Goal: Task Accomplishment & Management: Manage account settings

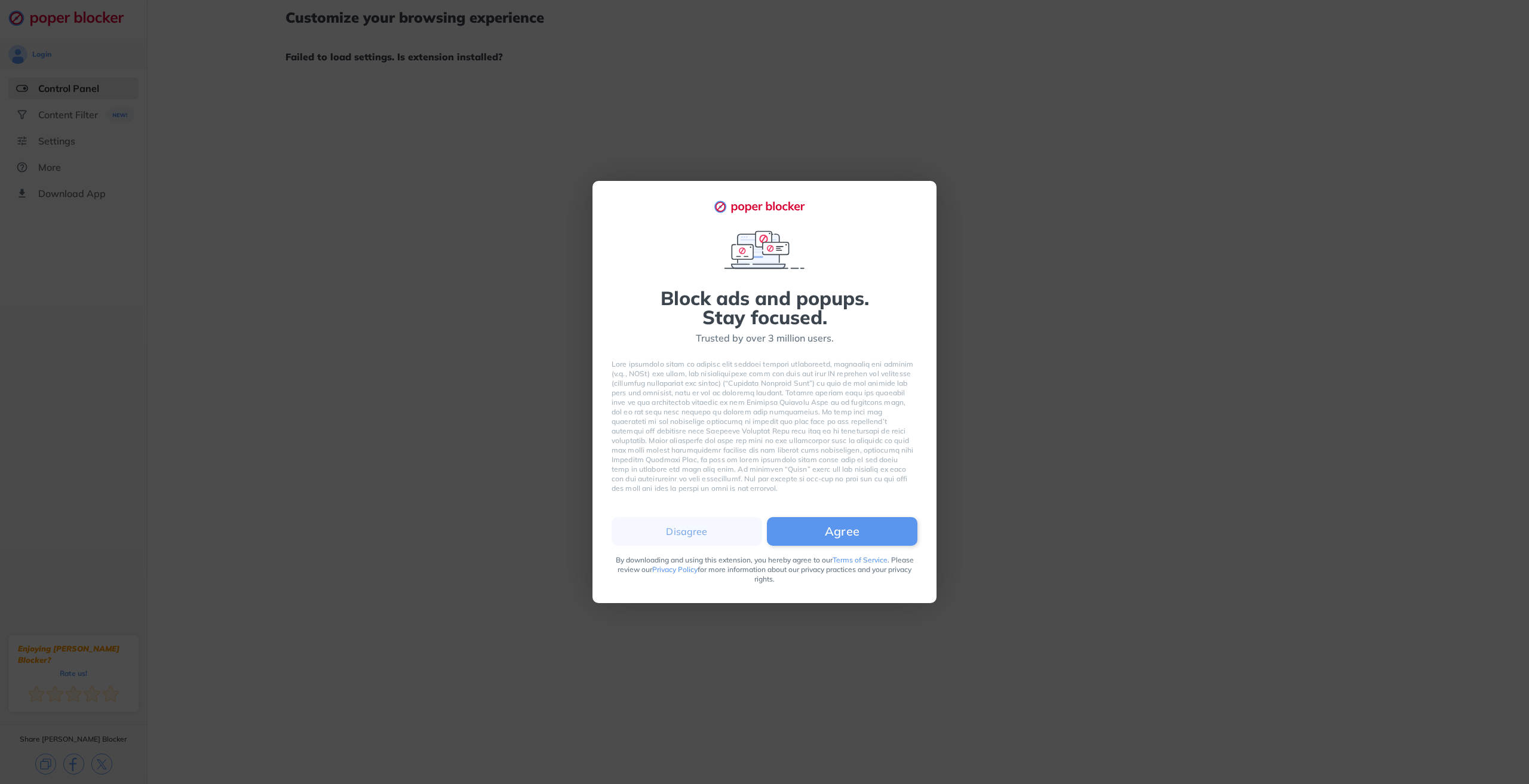
click at [822, 520] on button "Agree" at bounding box center [842, 532] width 151 height 29
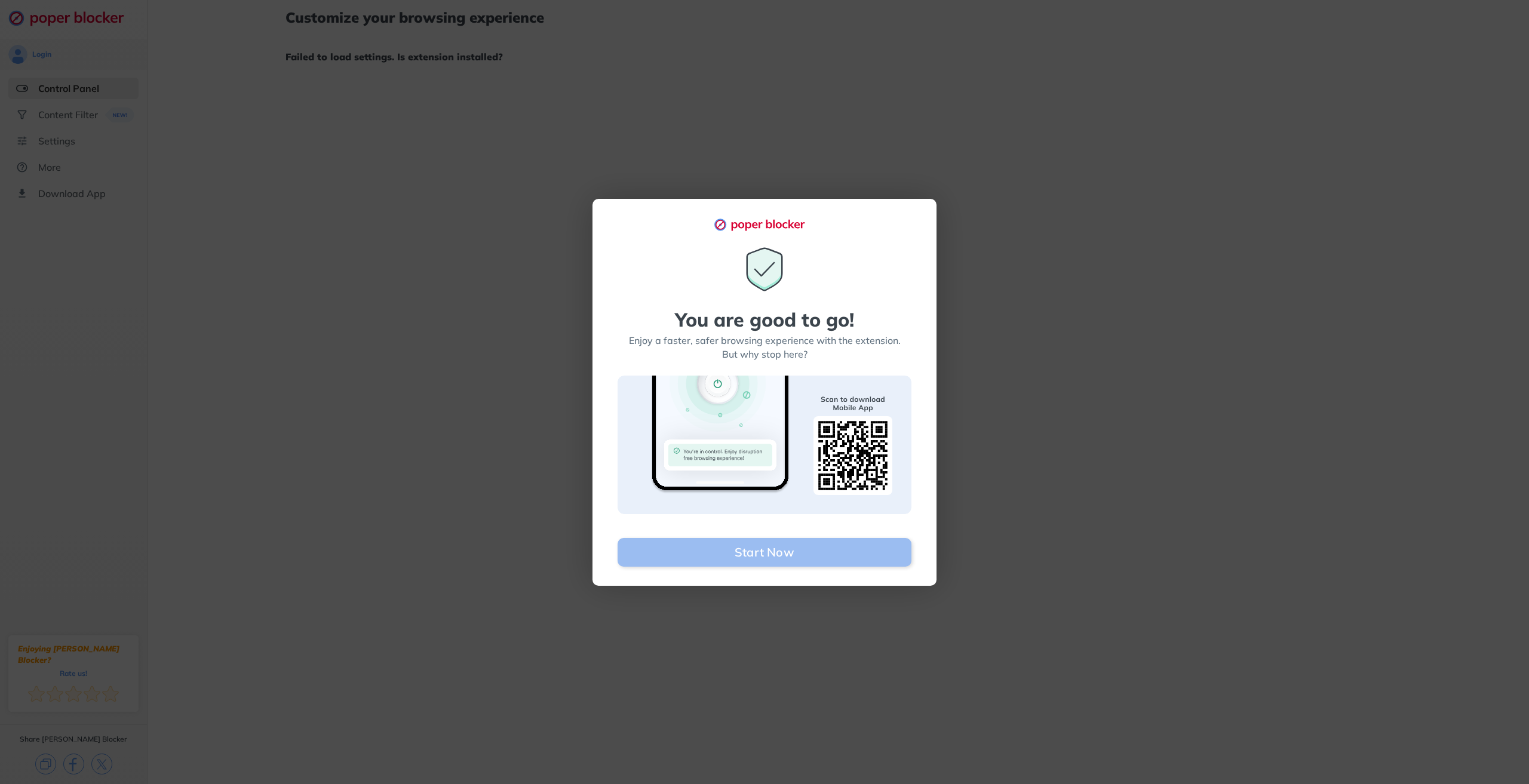
click at [784, 553] on button "Start Now" at bounding box center [764, 552] width 294 height 29
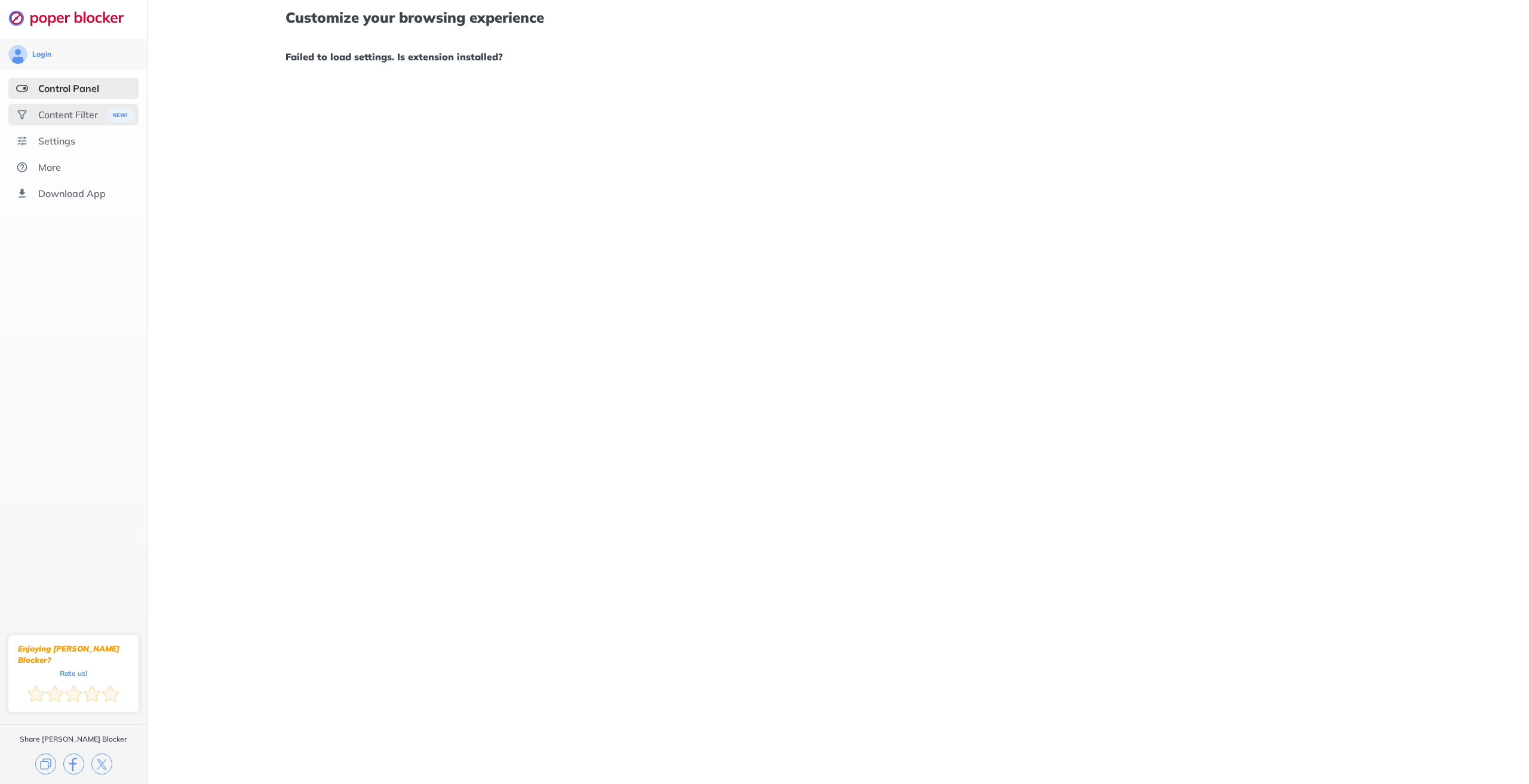
click at [74, 122] on div "Content Filter" at bounding box center [73, 115] width 130 height 21
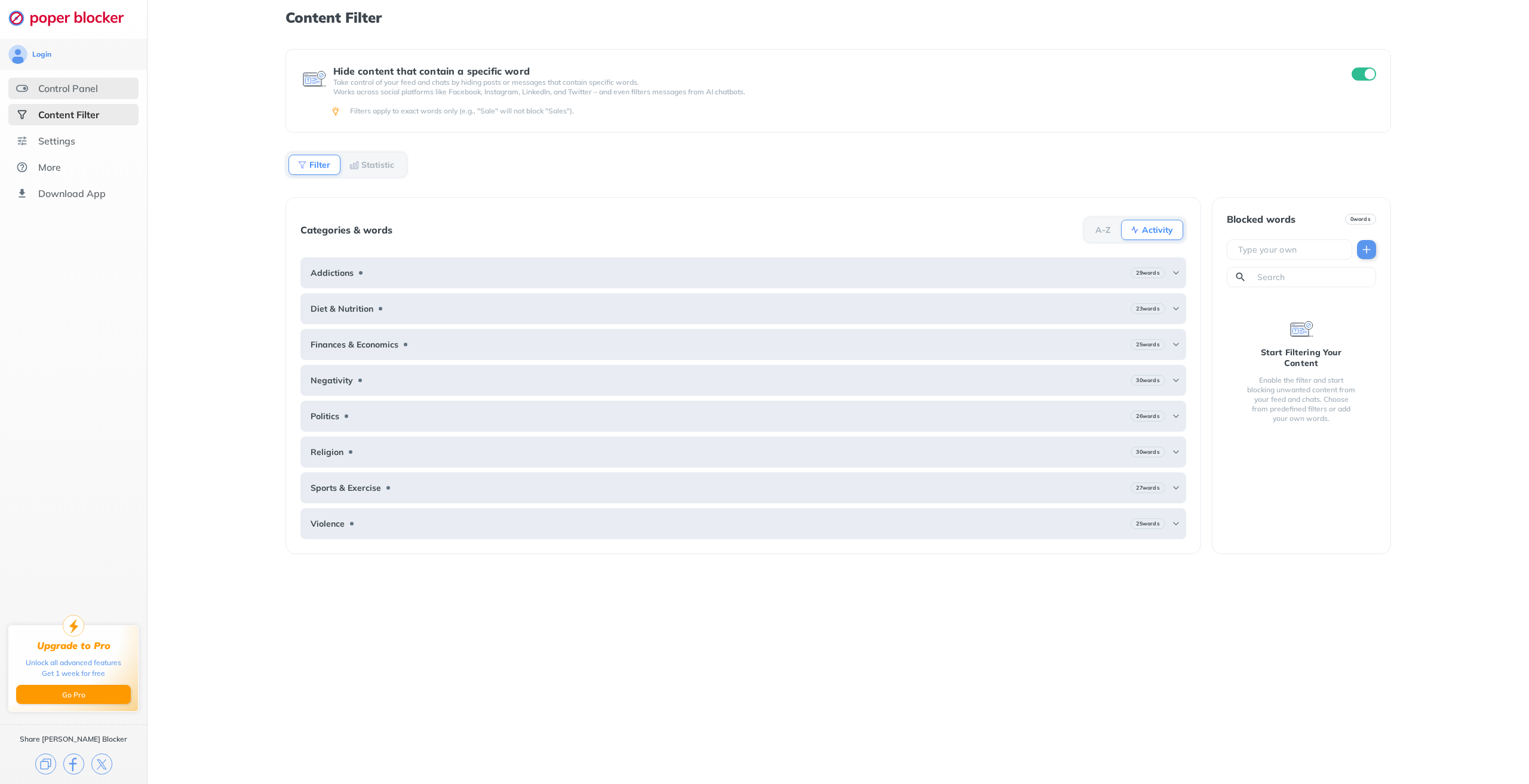
click at [103, 94] on div "Control Panel" at bounding box center [73, 88] width 130 height 21
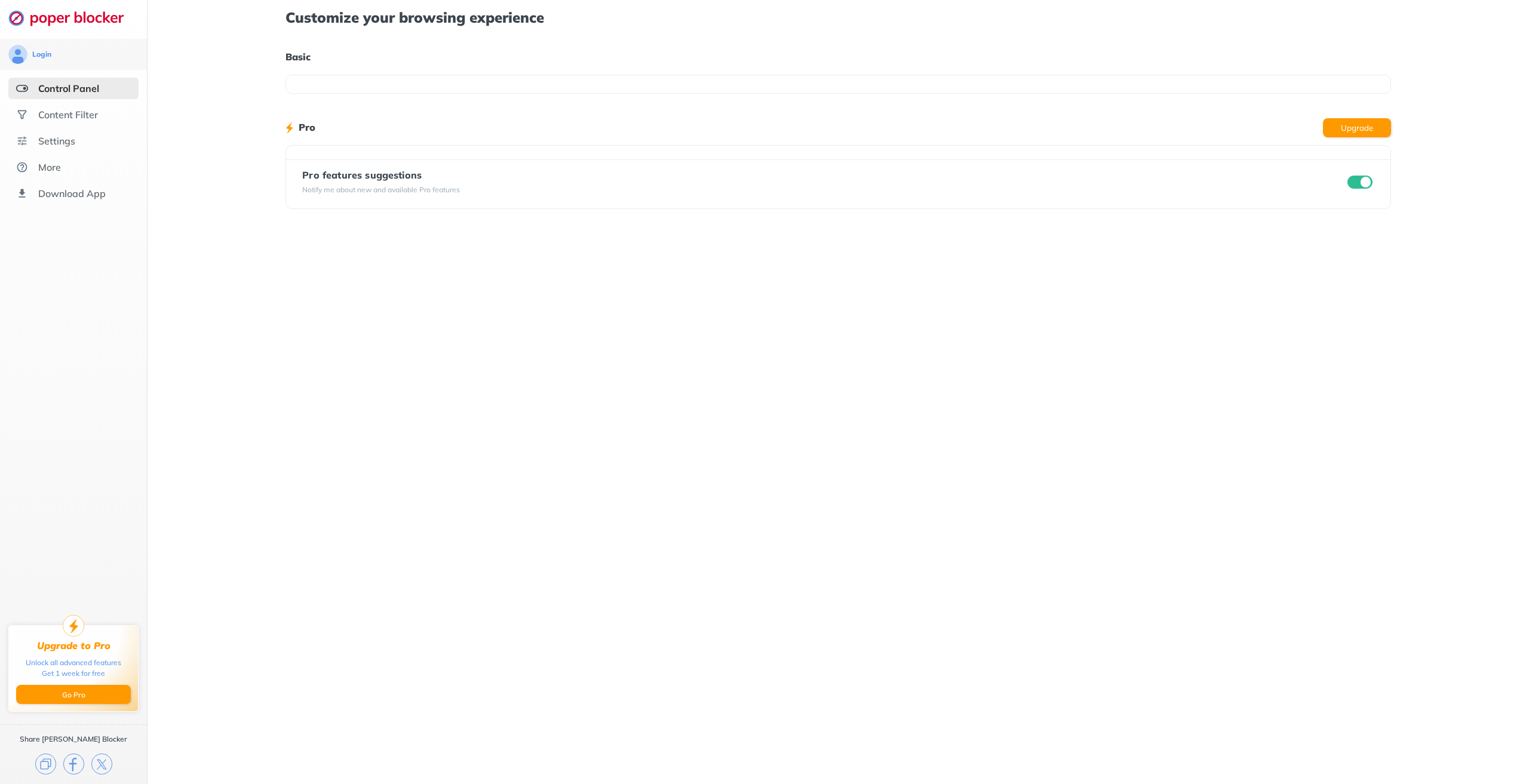
click at [1356, 351] on div "Customize your browsing experience Basic Pro Upgrade Pro features suggestions N…" at bounding box center [838, 392] width 1381 height 784
click at [71, 138] on div "Settings" at bounding box center [56, 141] width 37 height 12
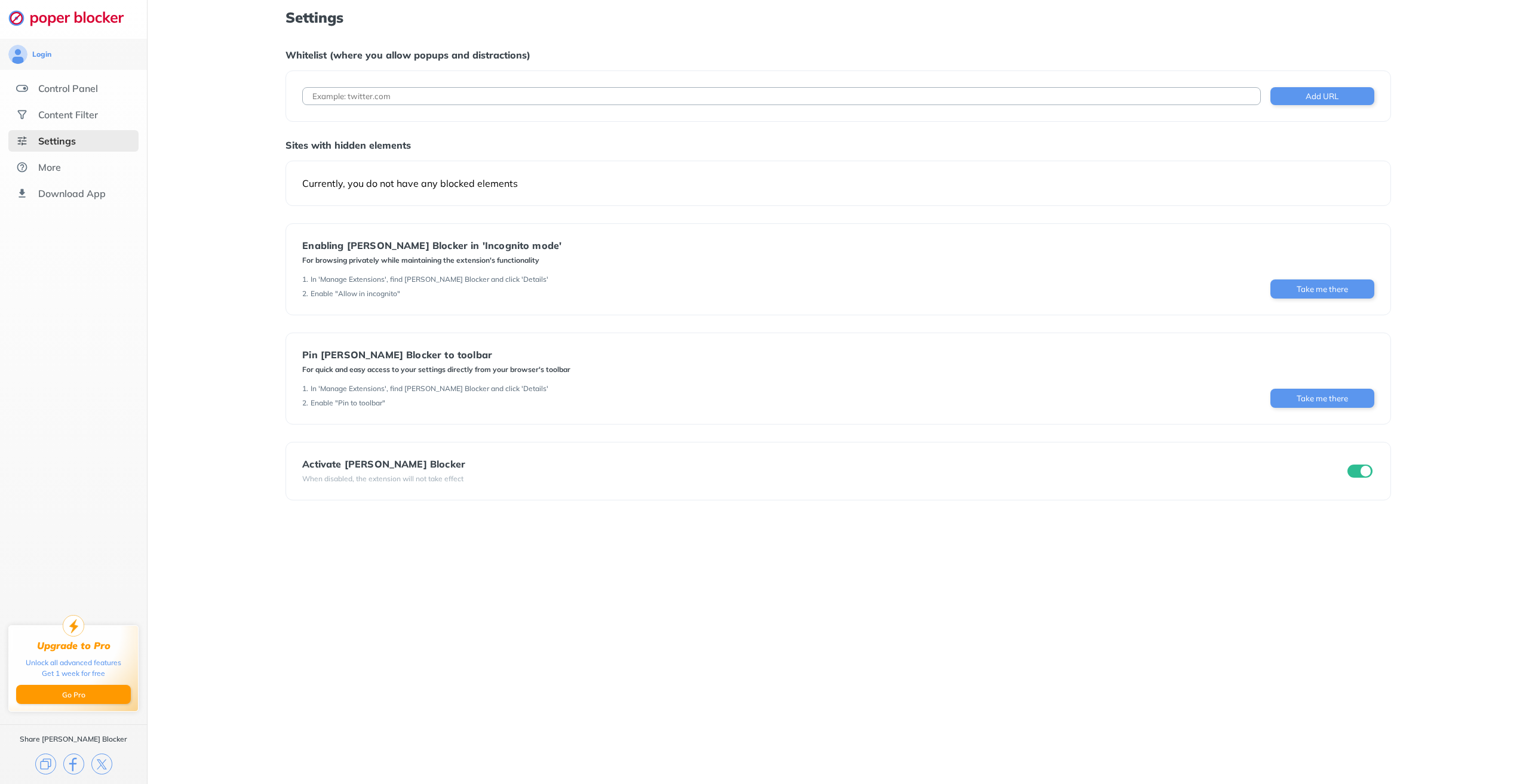
click at [1450, 240] on div "Settings Whitelist (where you allow popups and distractions) Add URL Sites with…" at bounding box center [838, 392] width 1381 height 784
click at [377, 97] on input at bounding box center [780, 97] width 958 height 18
paste input "[URL][DOMAIN_NAME]"
type input "[URL][DOMAIN_NAME]"
click at [1311, 98] on button "Add URL" at bounding box center [1322, 97] width 104 height 18
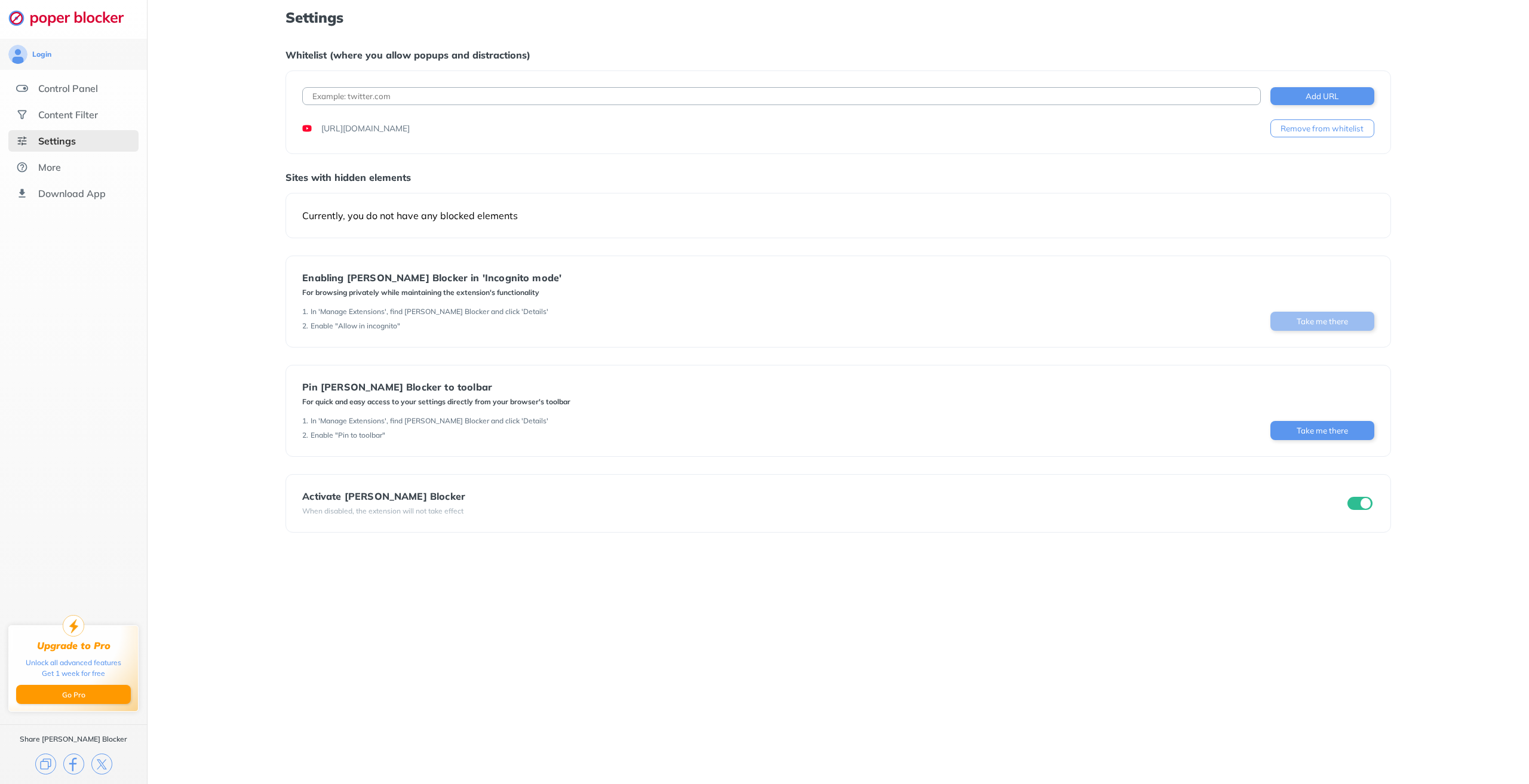
click at [1321, 319] on button "Take me there" at bounding box center [1322, 321] width 104 height 19
click at [1301, 320] on button "Take me there" at bounding box center [1322, 321] width 104 height 19
drag, startPoint x: 485, startPoint y: 281, endPoint x: 774, endPoint y: 242, distance: 291.6
click at [840, 221] on div "Currently, you do not have any blocked elements" at bounding box center [838, 216] width 1072 height 12
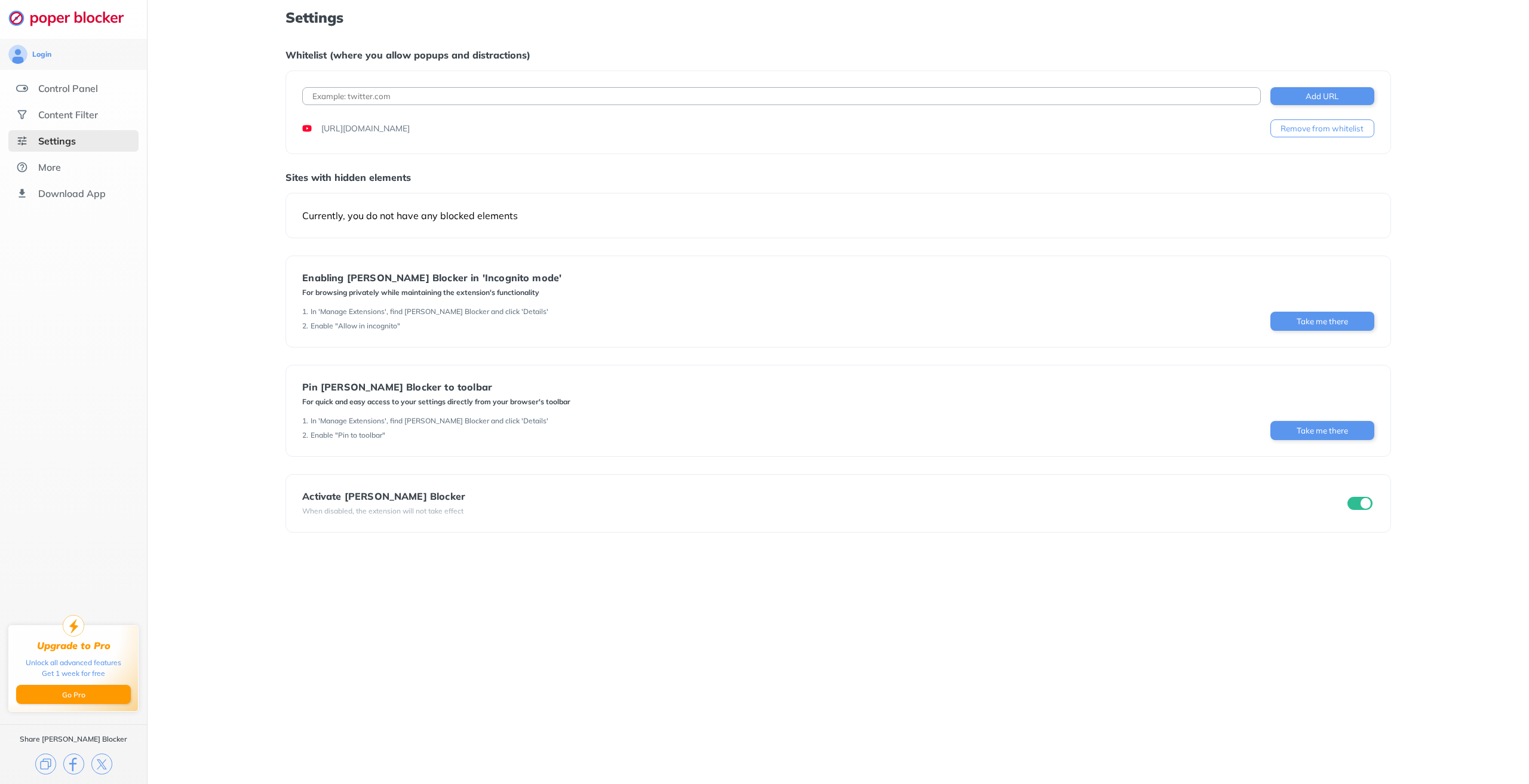
drag, startPoint x: 1283, startPoint y: 324, endPoint x: 554, endPoint y: 324, distance: 729.0
click at [654, 315] on div "Enabling [PERSON_NAME] Blocker in 'Incognito mode' For browsing privately while…" at bounding box center [838, 301] width 1072 height 59
click at [1316, 433] on button "Take me there" at bounding box center [1322, 430] width 104 height 19
click at [338, 490] on div "Activate [PERSON_NAME] Blocker" at bounding box center [383, 496] width 163 height 11
click at [54, 163] on div "More" at bounding box center [49, 167] width 23 height 12
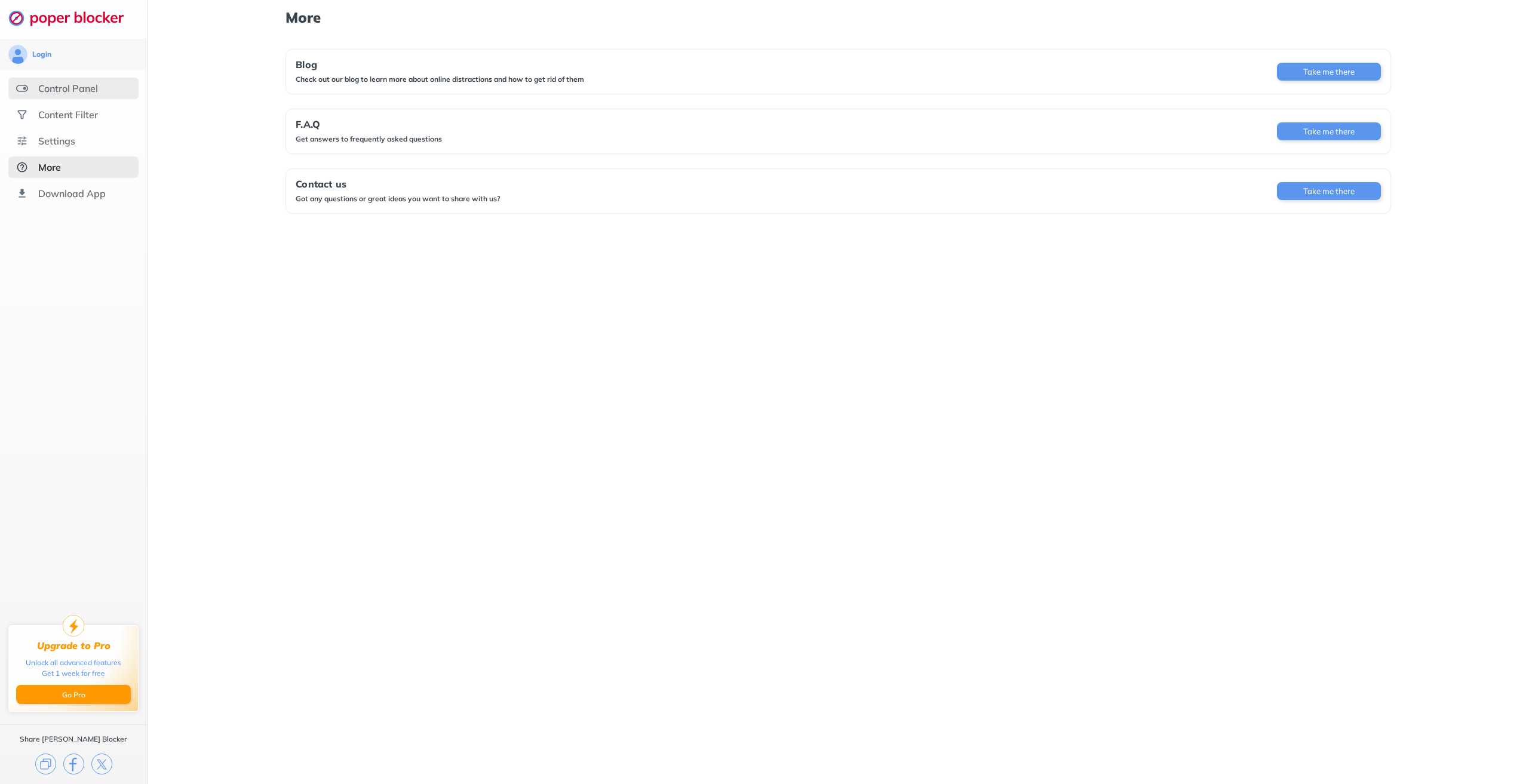
click at [78, 94] on div "Control Panel" at bounding box center [68, 88] width 60 height 12
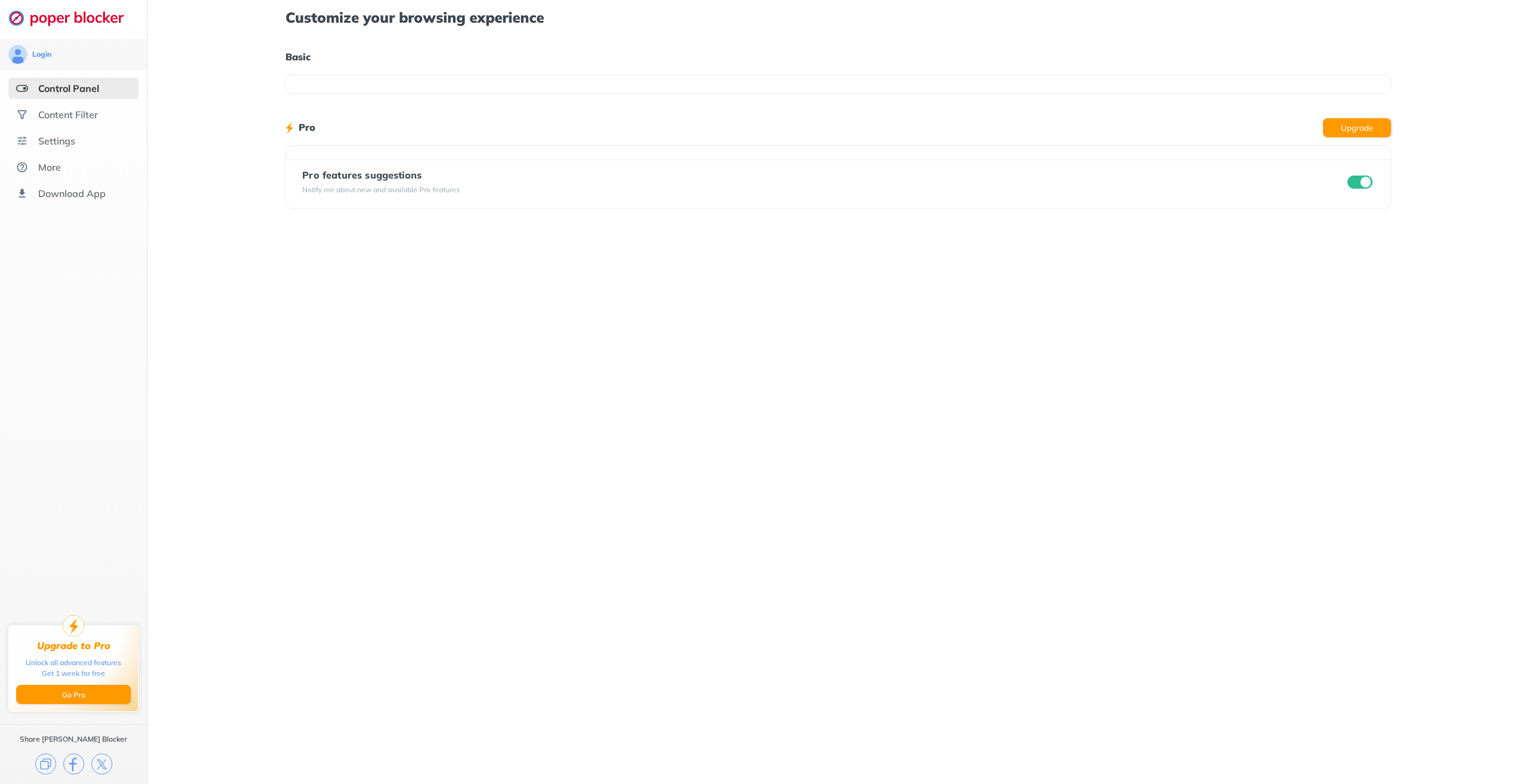
drag, startPoint x: 1168, startPoint y: 350, endPoint x: 1176, endPoint y: 340, distance: 12.8
click at [1169, 348] on div "Customize your browsing experience Basic Pro Upgrade Pro features suggestions N…" at bounding box center [838, 392] width 1381 height 784
click at [78, 105] on div "Content Filter" at bounding box center [73, 115] width 130 height 21
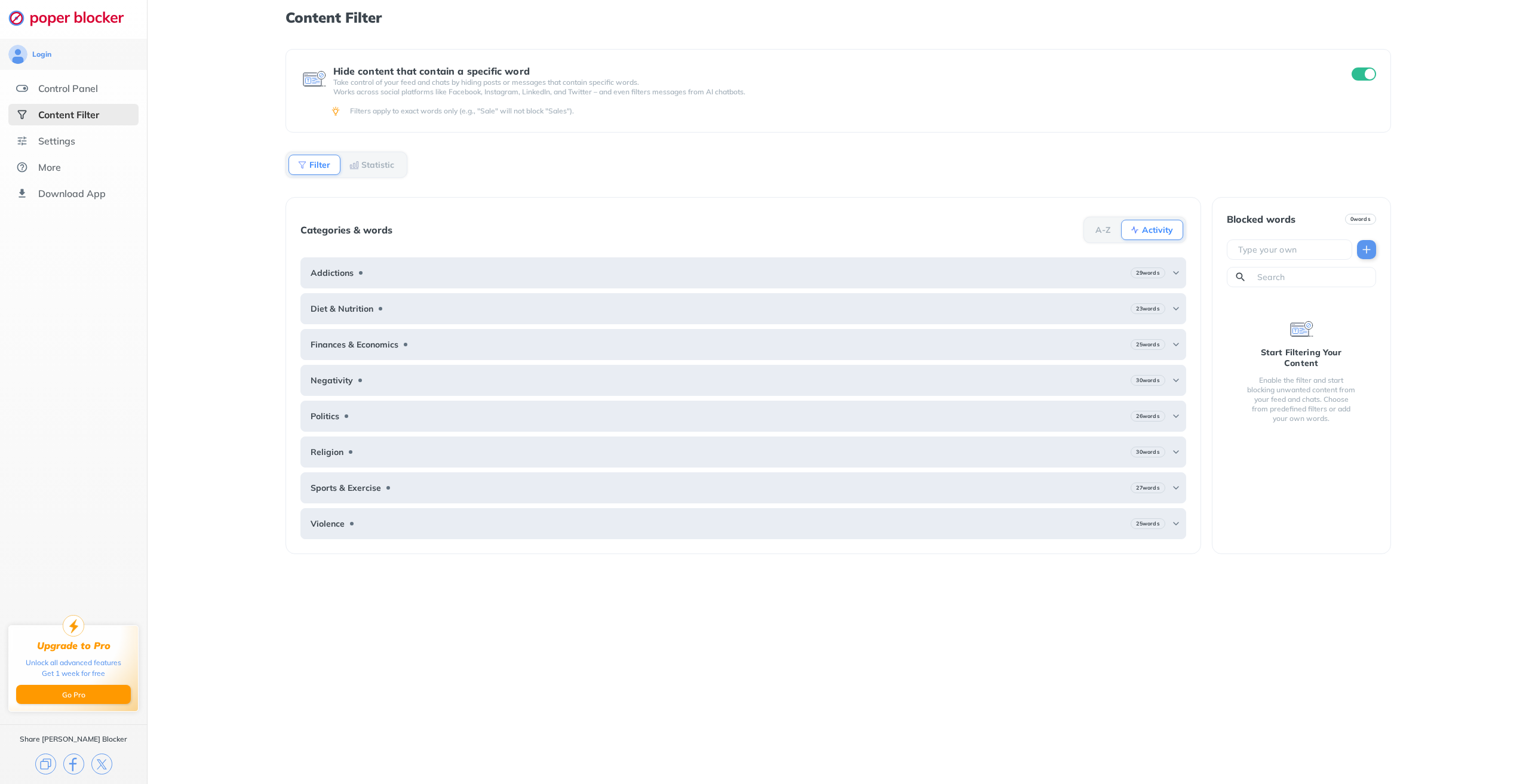
click at [715, 165] on div "Hide content that contain a specific word Take control of your feed and chats b…" at bounding box center [838, 416] width 1105 height 735
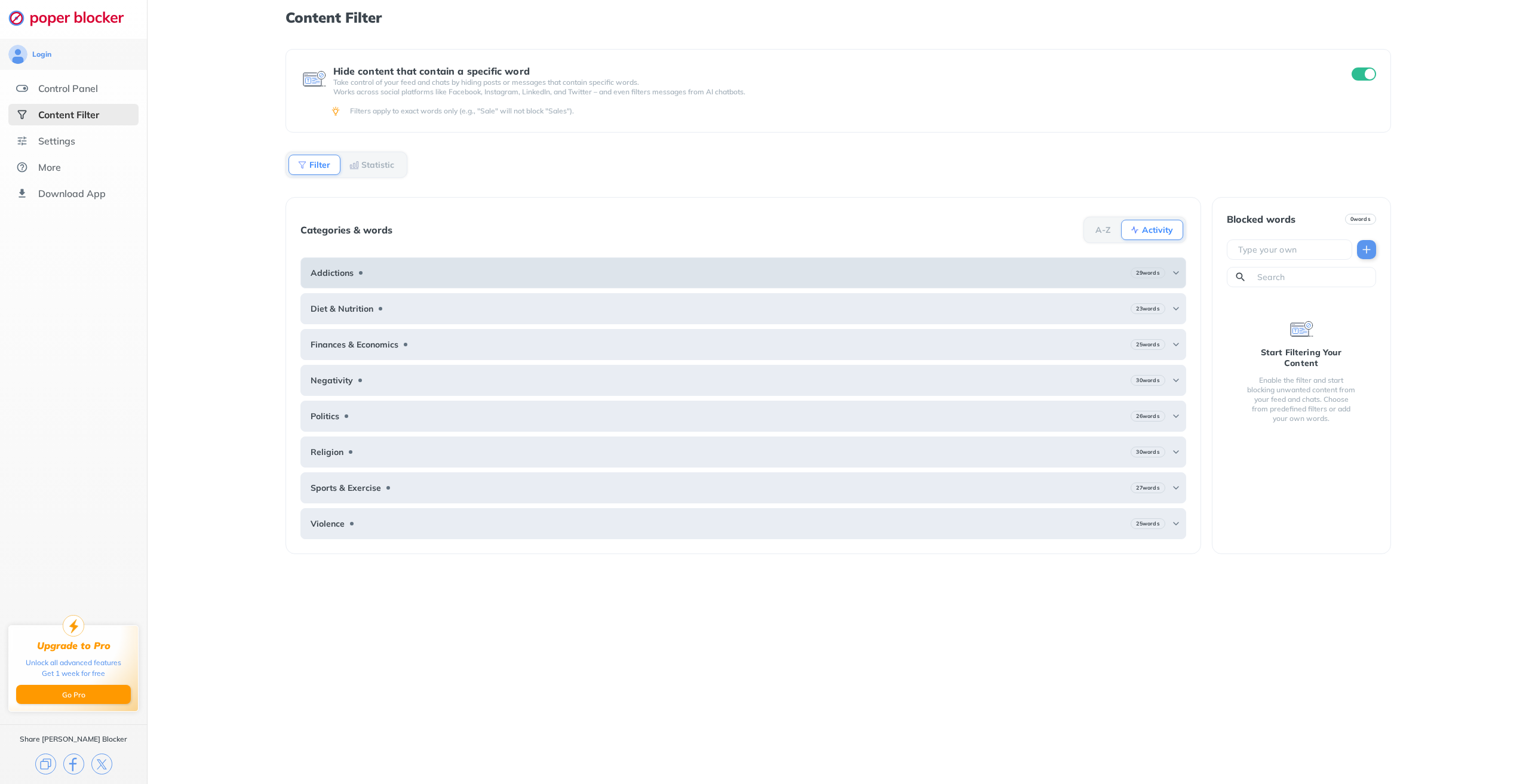
click at [1169, 271] on div "29 words" at bounding box center [1155, 273] width 49 height 11
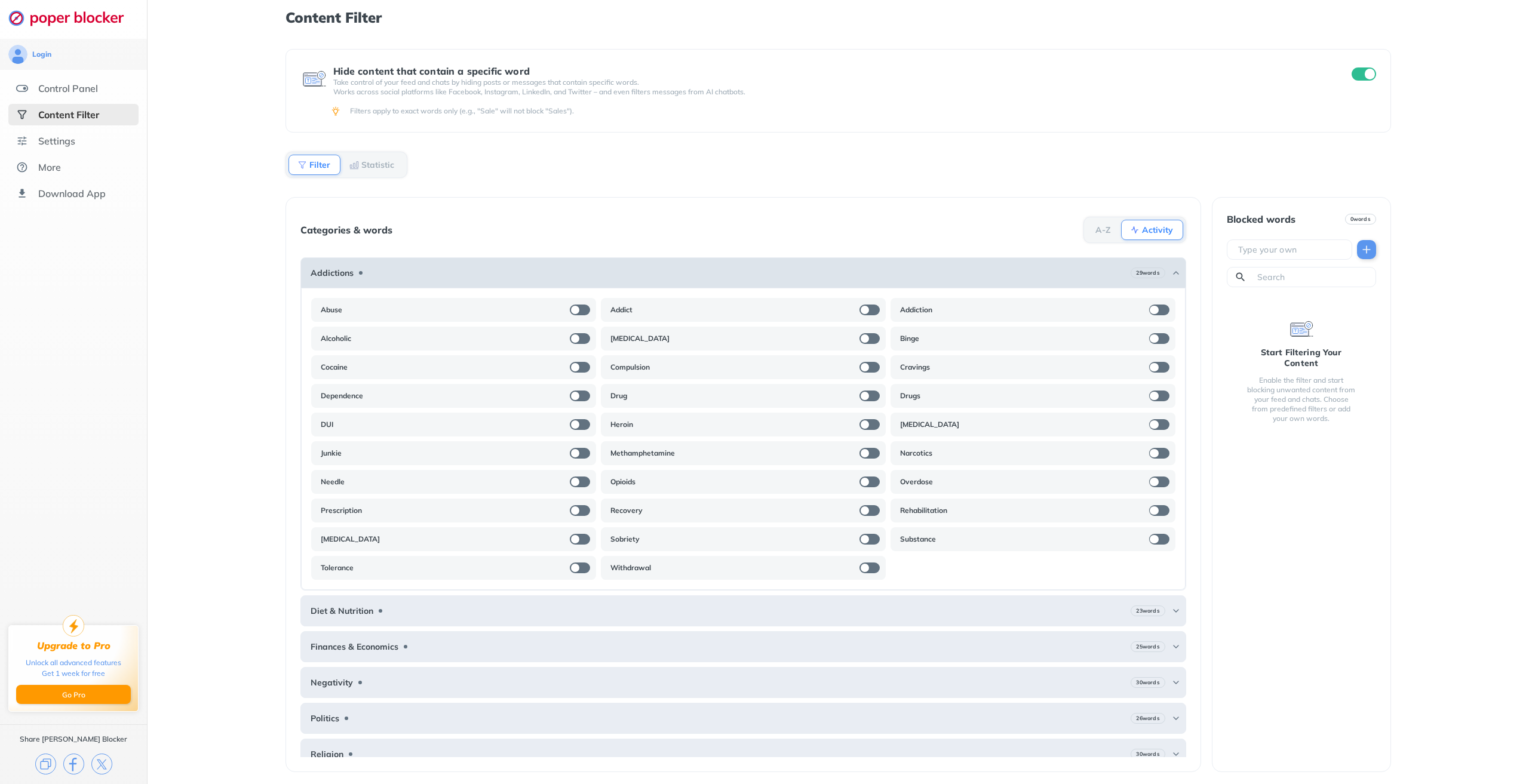
click at [1172, 265] on div "Addictions 29 words" at bounding box center [743, 272] width 885 height 31
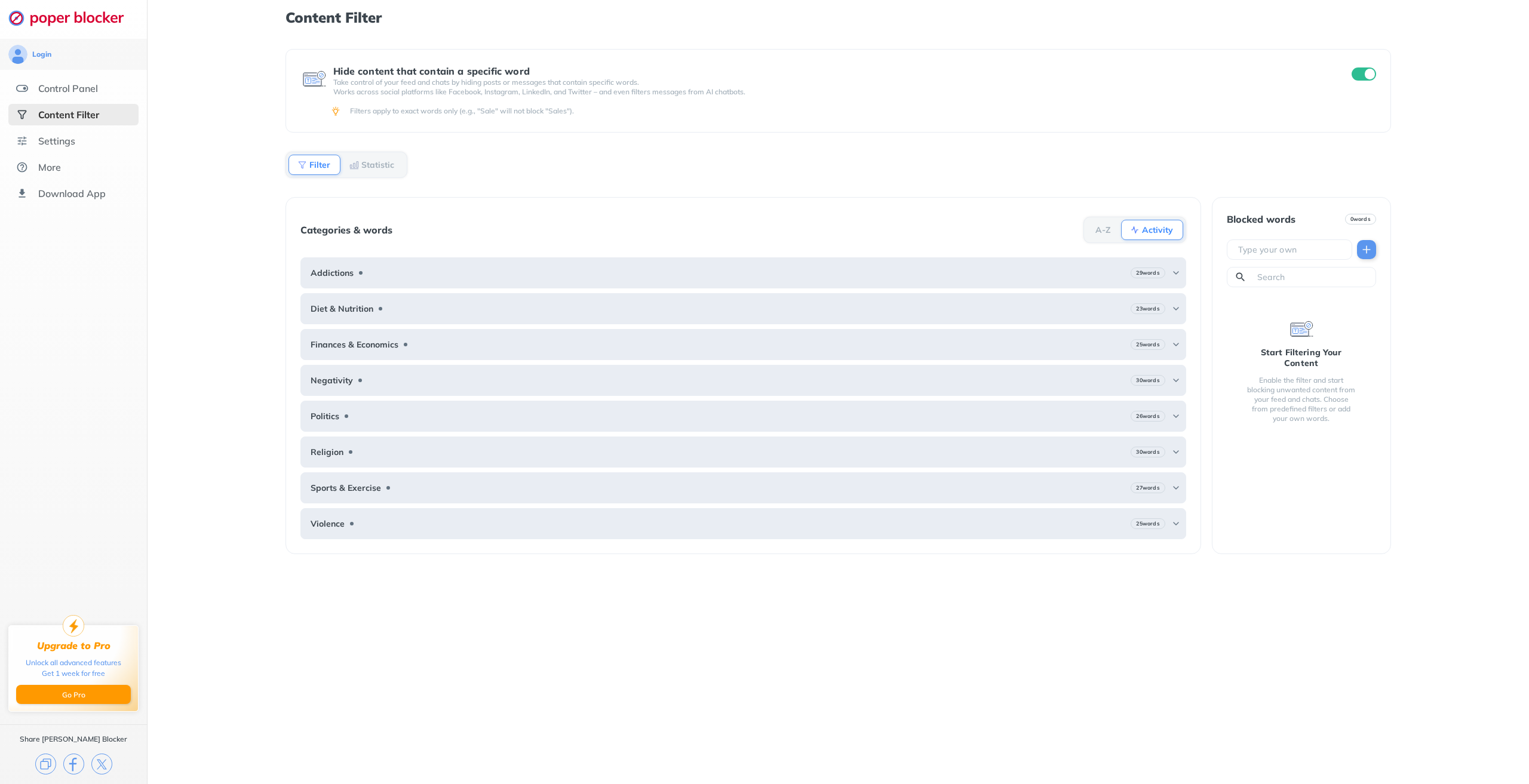
click at [387, 163] on b "Statistic" at bounding box center [377, 164] width 33 height 7
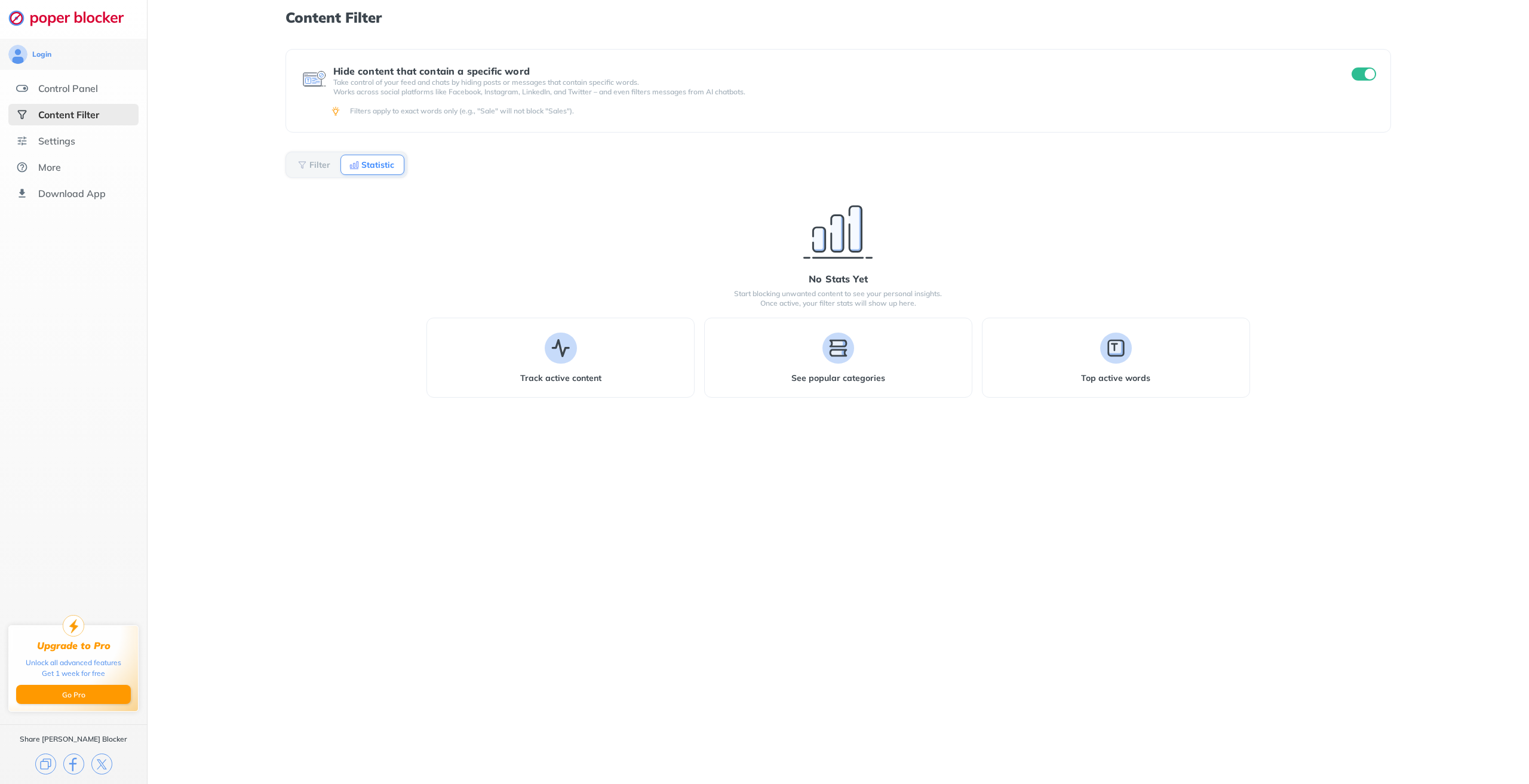
click at [313, 163] on b "Filter" at bounding box center [319, 164] width 21 height 7
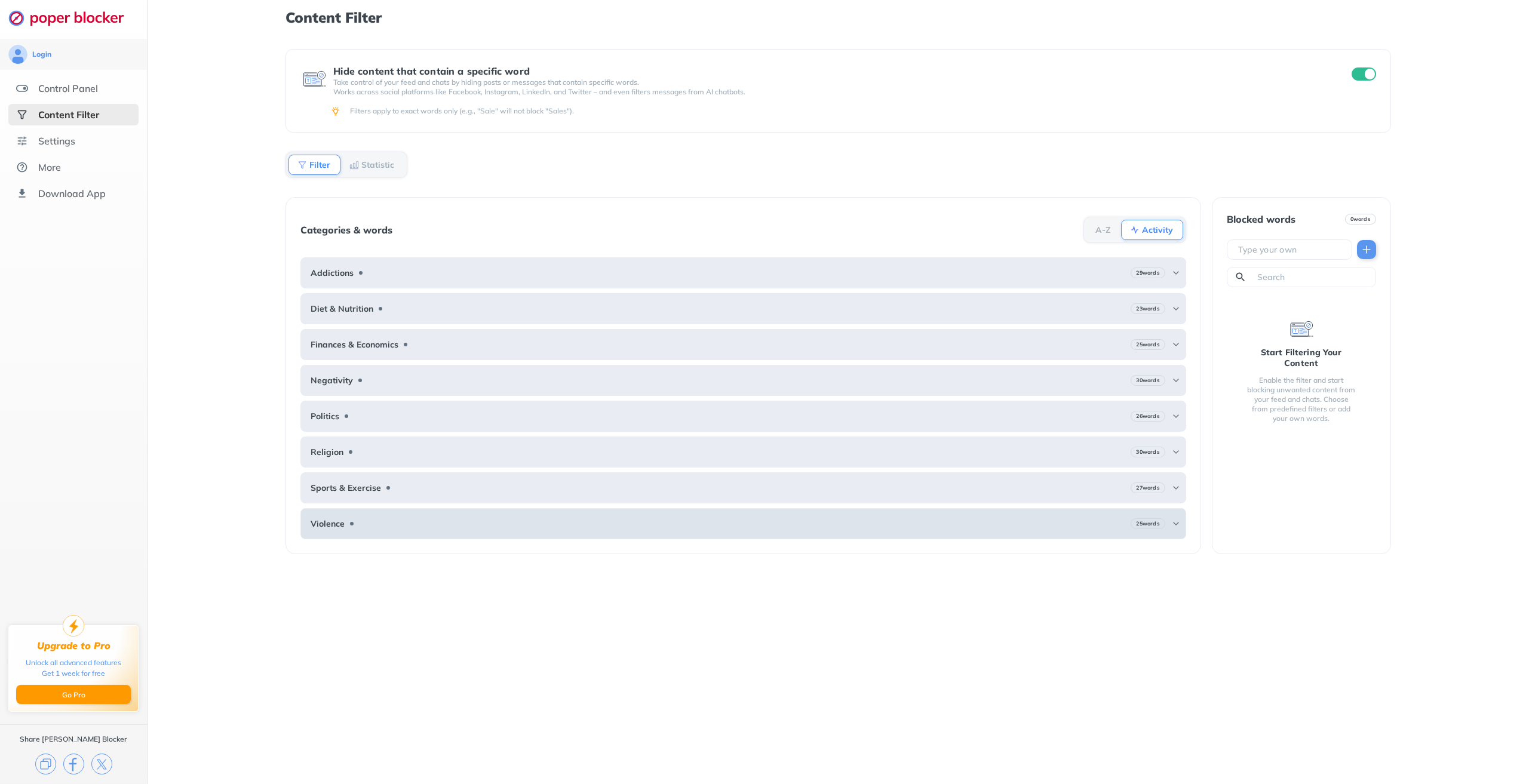
click at [488, 530] on div "Violence 25 words" at bounding box center [743, 523] width 885 height 31
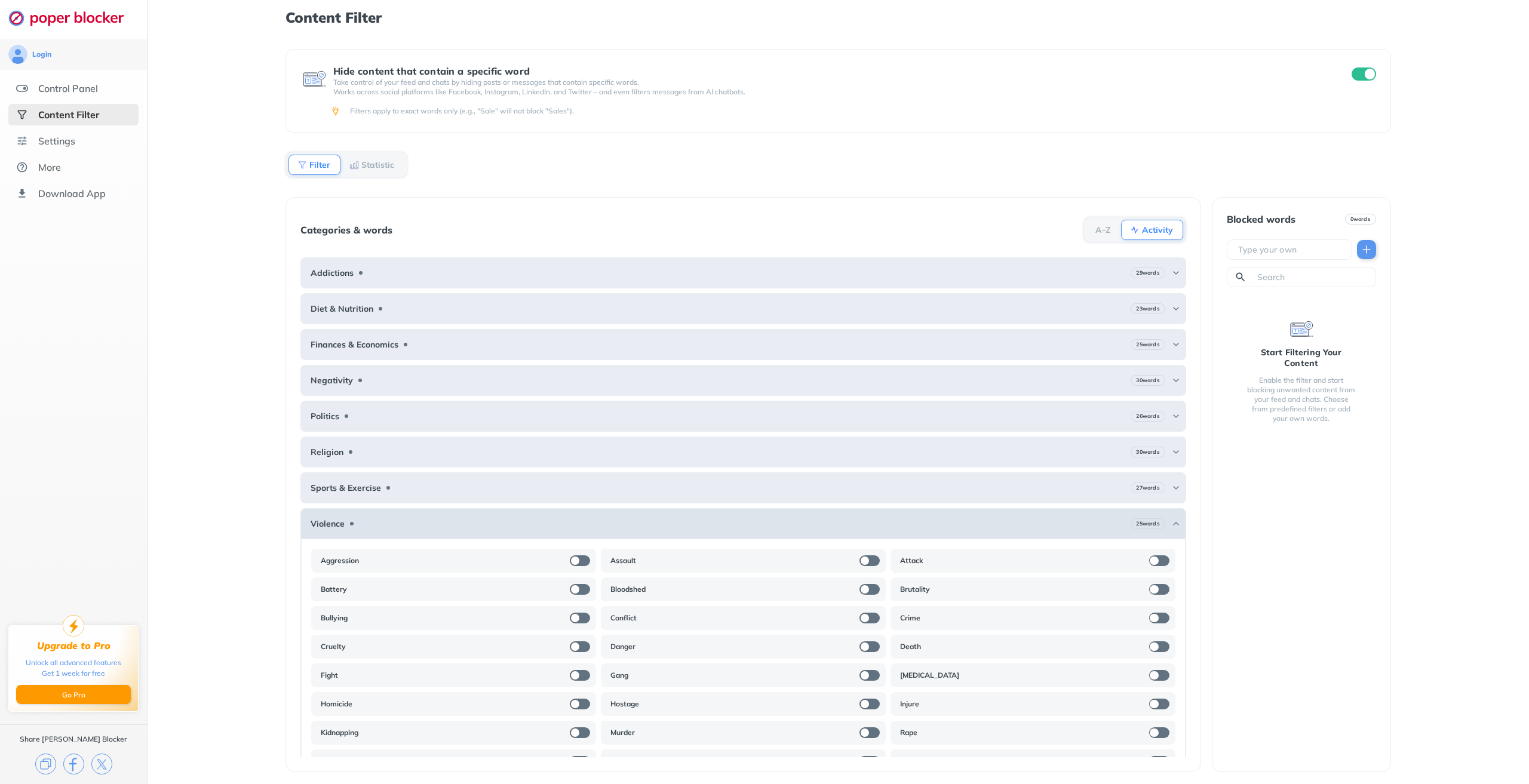
click at [472, 516] on div "Violence 25 words" at bounding box center [743, 523] width 885 height 31
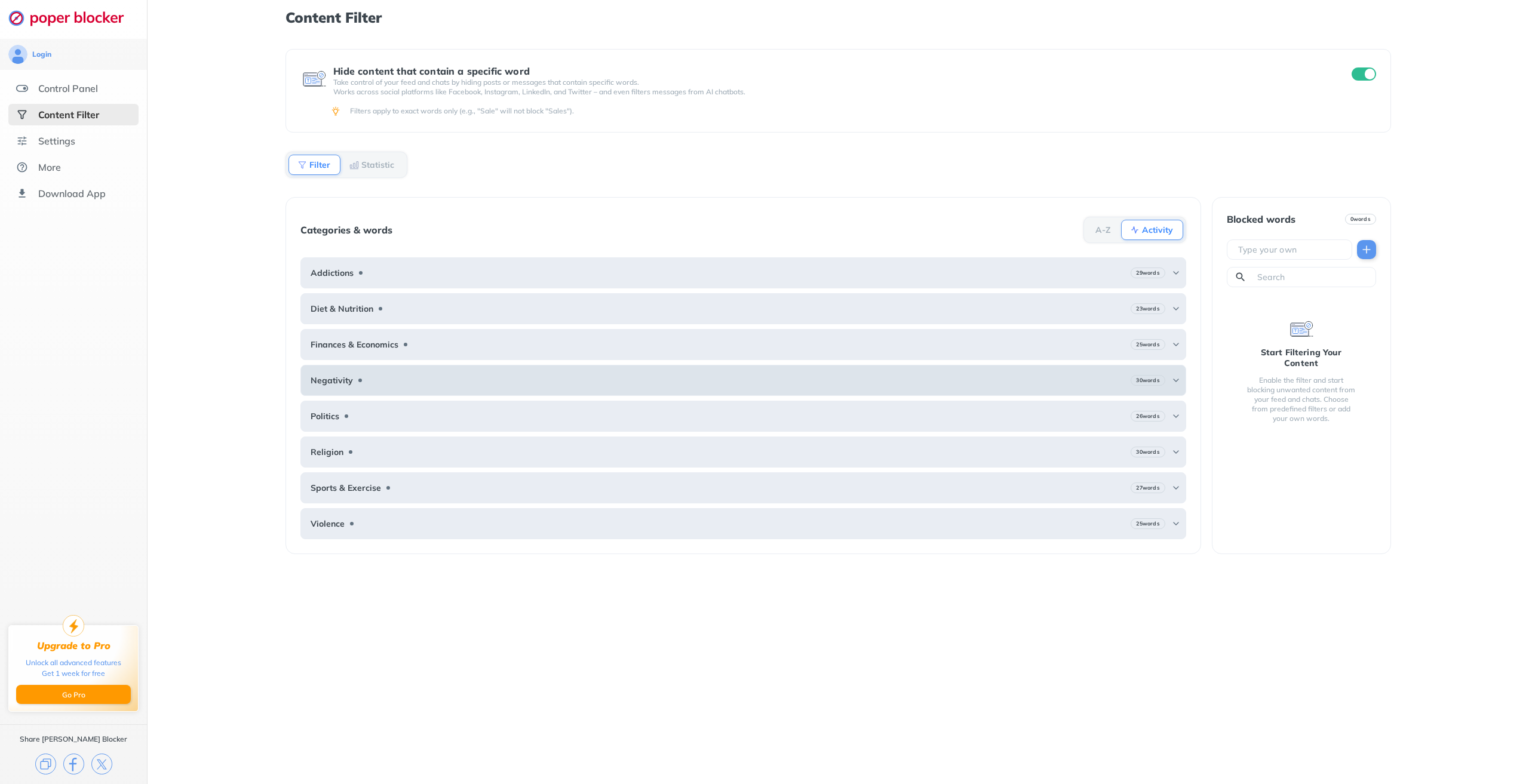
click at [393, 384] on div "Negativity 30 words" at bounding box center [743, 380] width 885 height 31
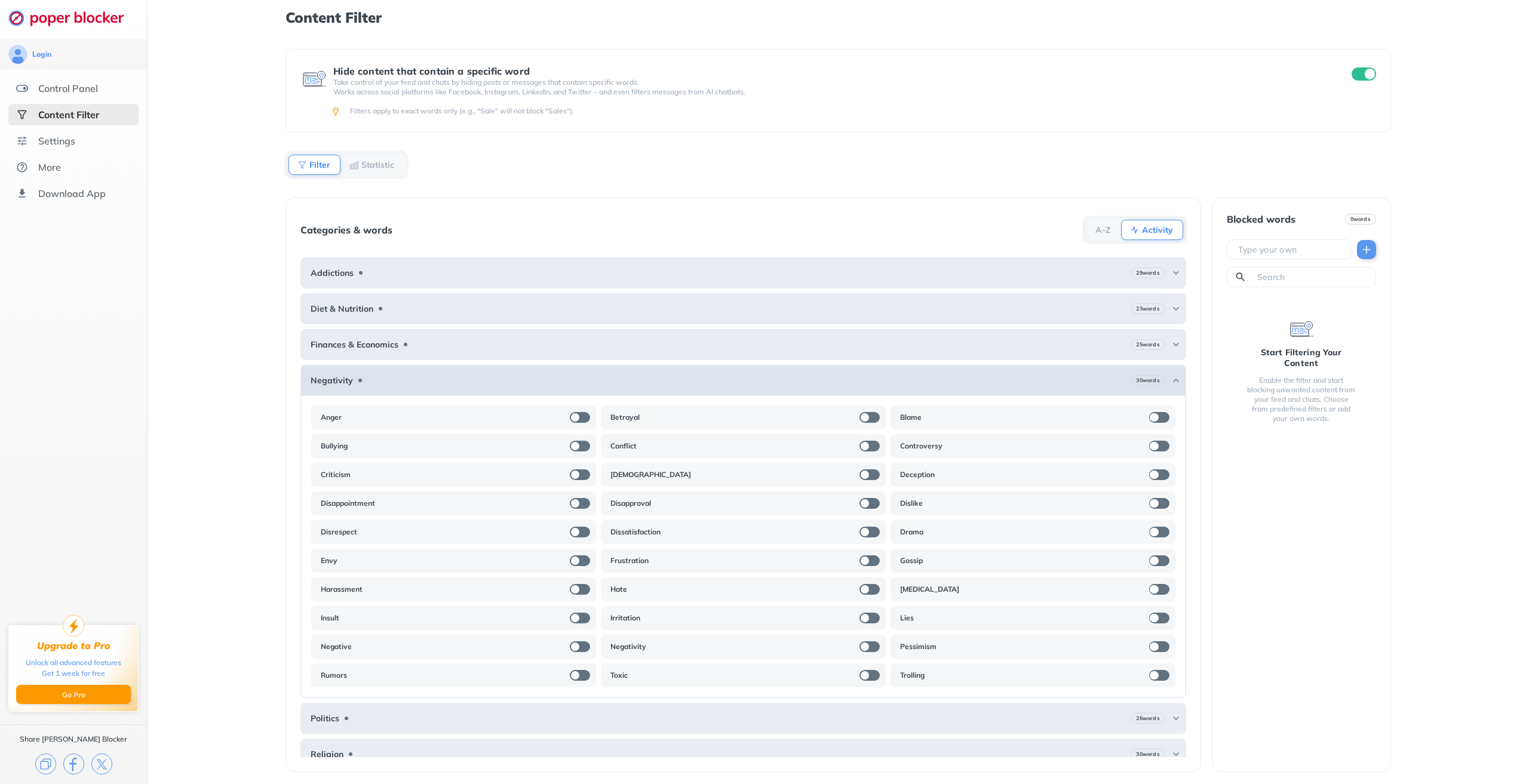
click at [396, 382] on div "Negativity 30 words" at bounding box center [743, 380] width 885 height 31
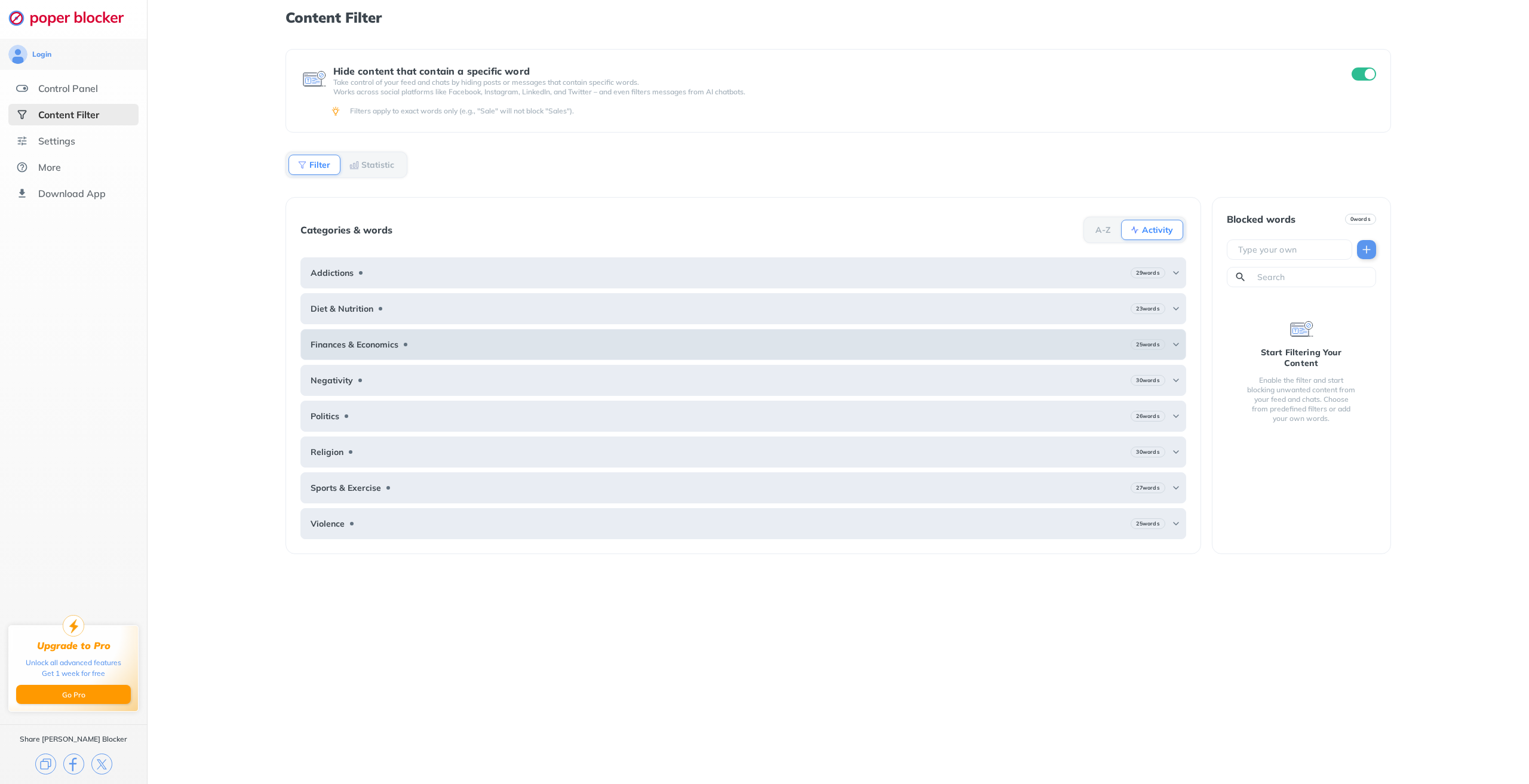
click at [395, 344] on b "Finances & Economics" at bounding box center [354, 344] width 87 height 10
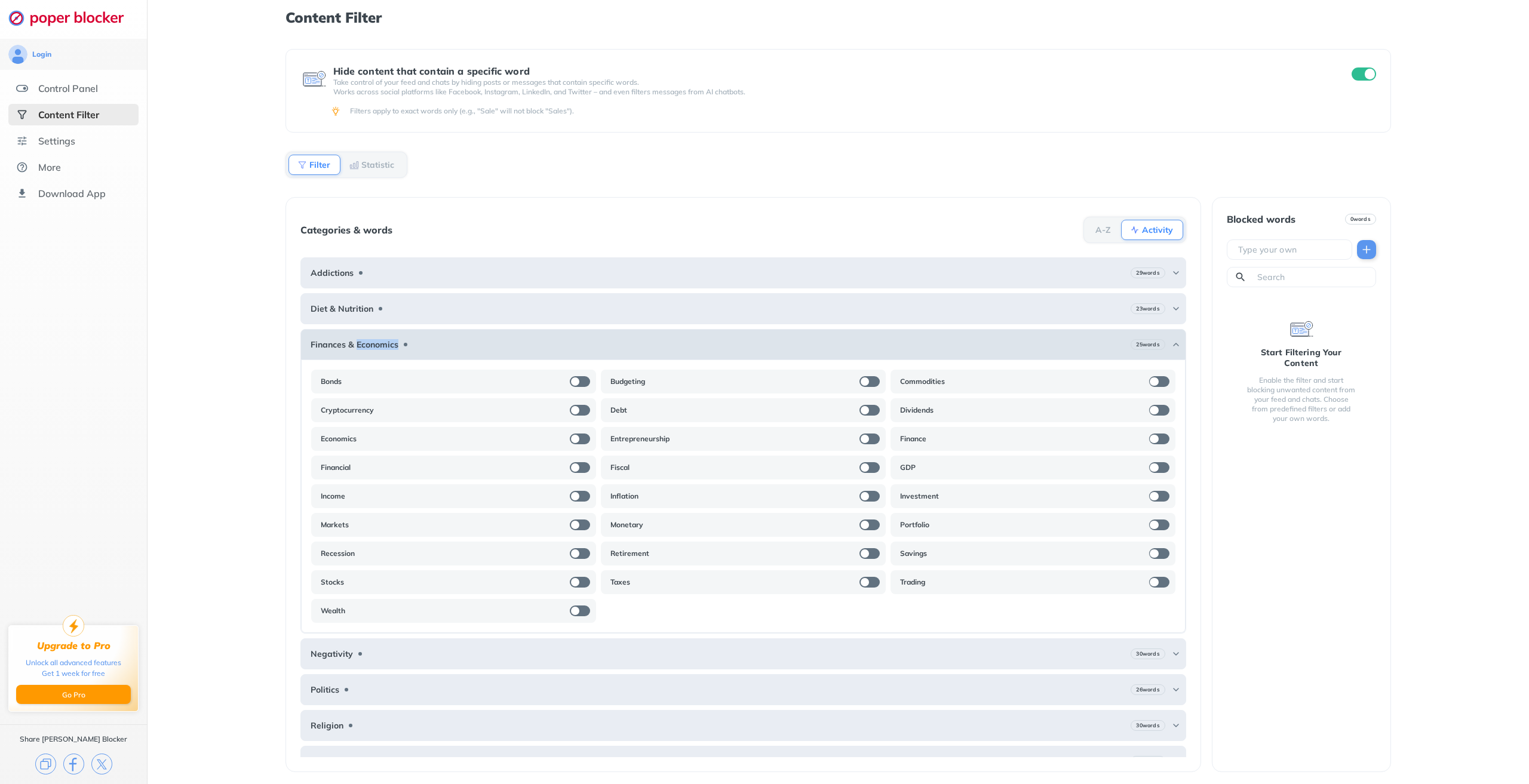
click at [392, 343] on b "Finances & Economics" at bounding box center [354, 344] width 87 height 10
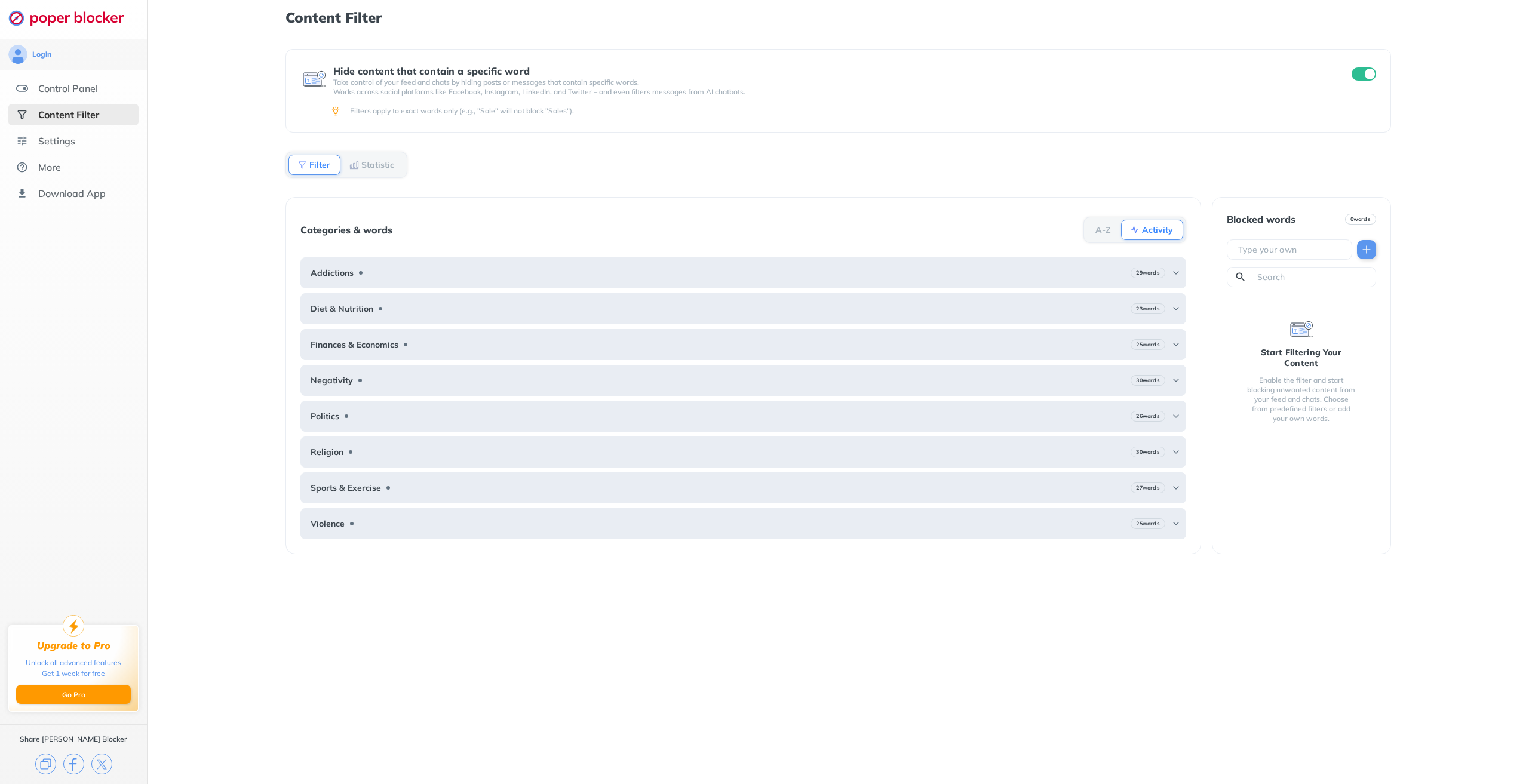
drag, startPoint x: 543, startPoint y: 157, endPoint x: 474, endPoint y: 103, distance: 87.6
click at [543, 157] on div "Hide content that contain a specific word Take control of your feed and chats b…" at bounding box center [838, 416] width 1105 height 735
drag, startPoint x: 440, startPoint y: 86, endPoint x: 459, endPoint y: 105, distance: 26.9
click at [440, 87] on div "Take control of your feed and chats by hiding posts or messages that contain sp…" at bounding box center [831, 87] width 997 height 19
drag, startPoint x: 1361, startPoint y: 68, endPoint x: 1358, endPoint y: 76, distance: 8.5
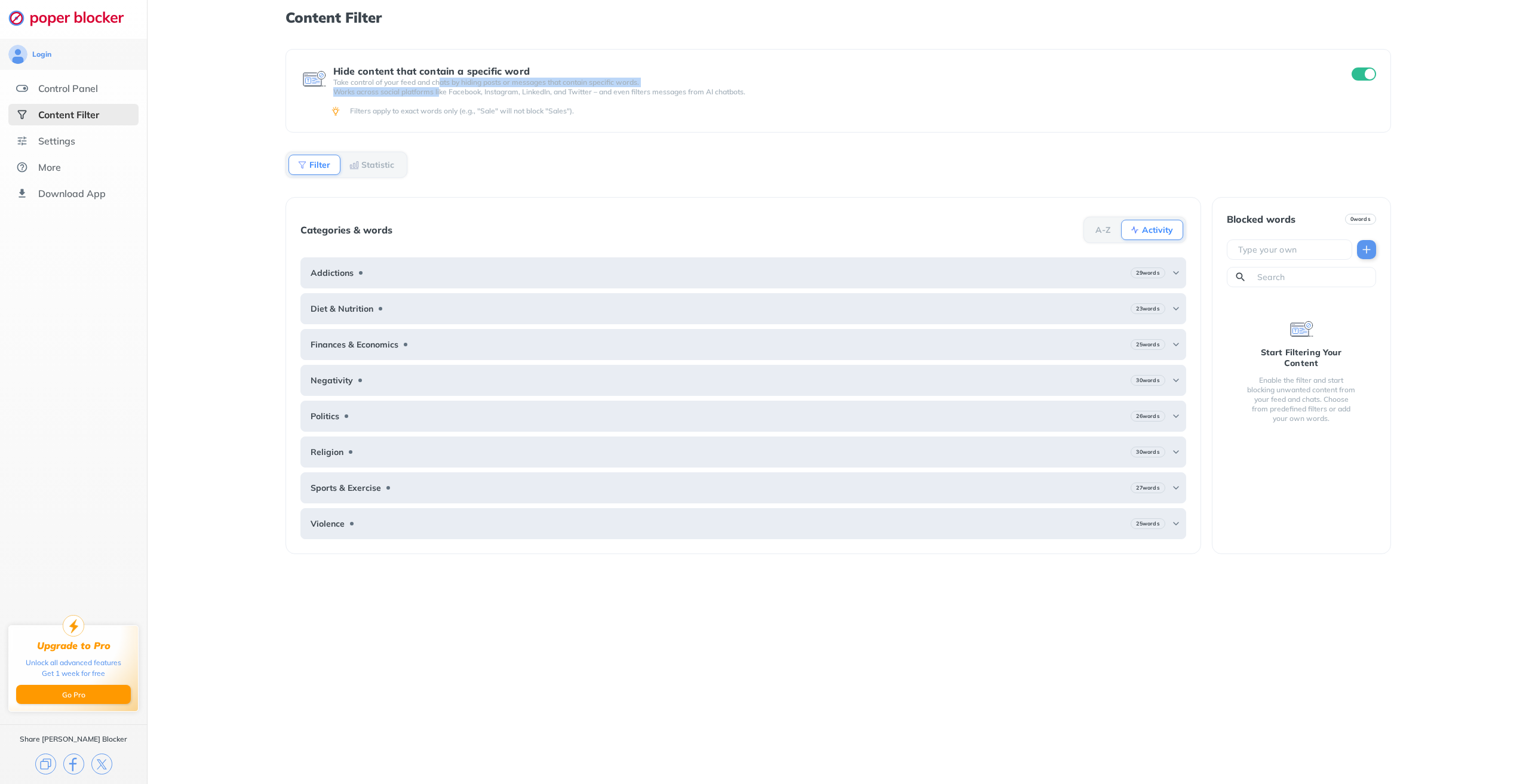
click at [1361, 68] on input "checkbox" at bounding box center [1364, 74] width 25 height 13
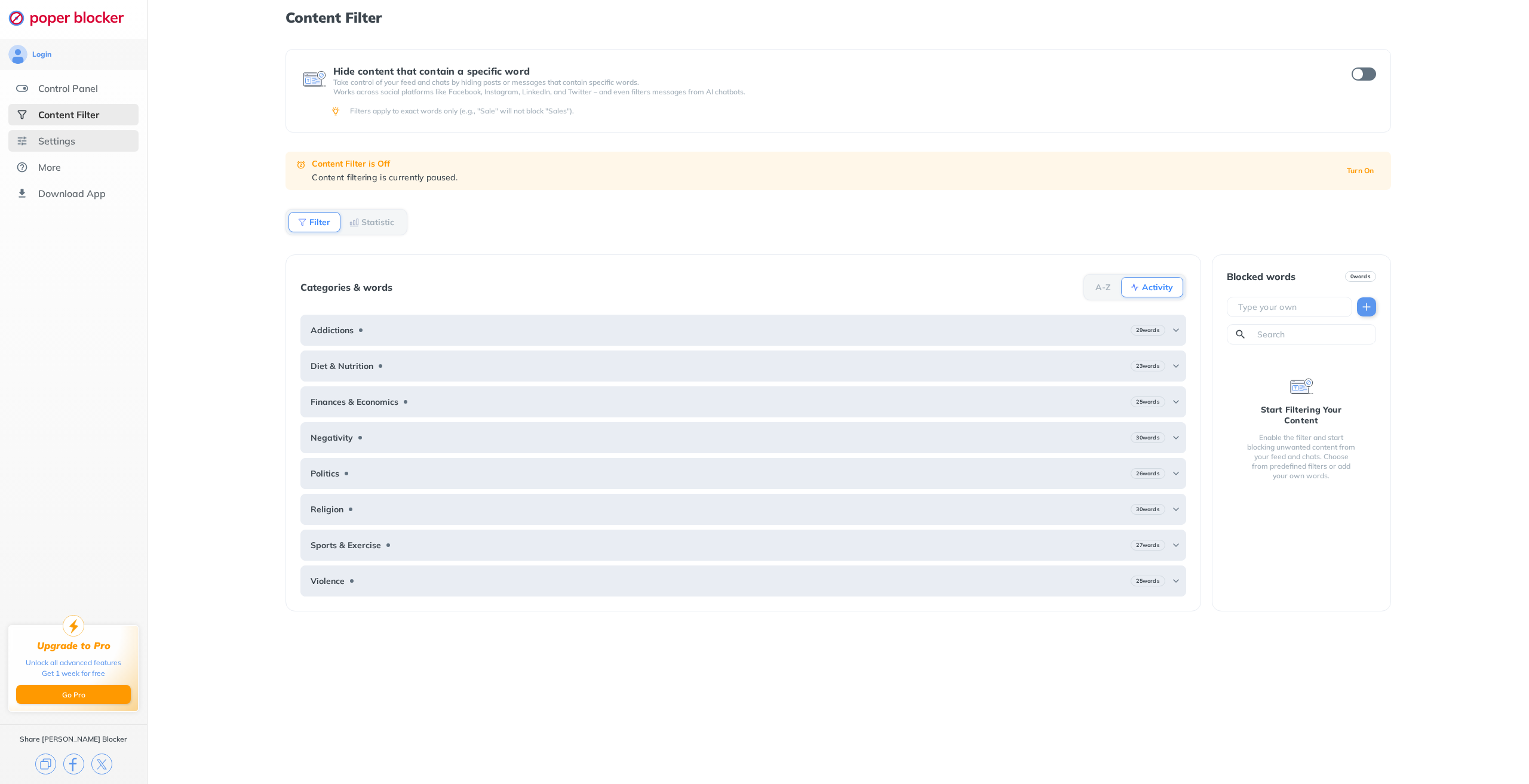
click at [76, 142] on div "Settings" at bounding box center [73, 141] width 130 height 21
